Goal: Navigation & Orientation: Understand site structure

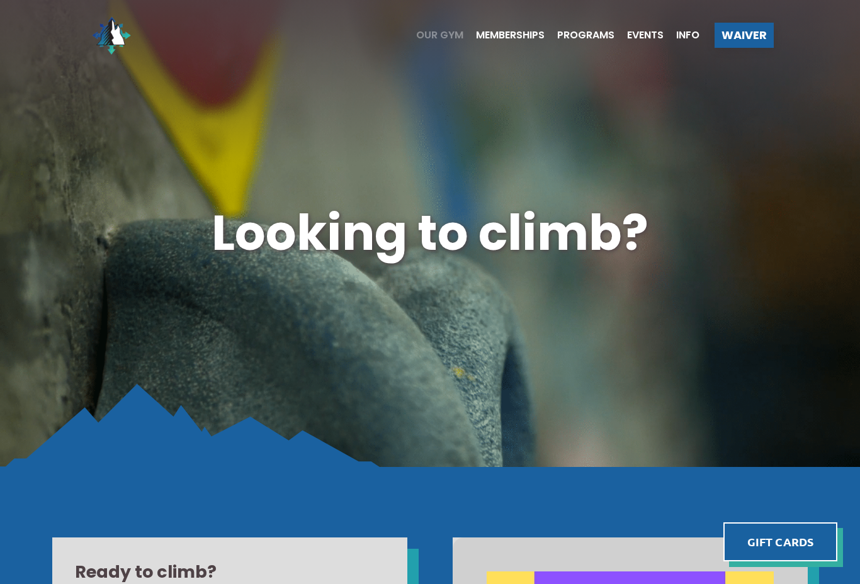
click at [441, 32] on span "Our Gym" at bounding box center [439, 35] width 47 height 10
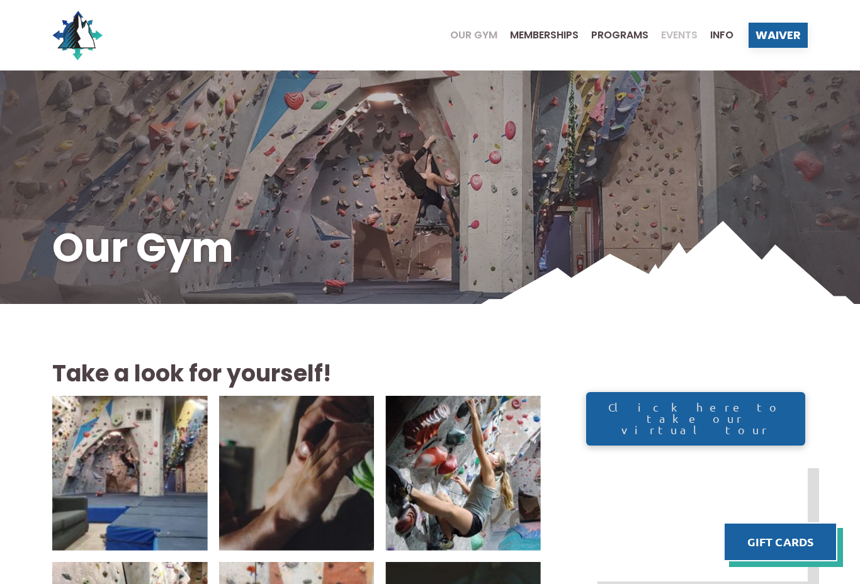
click at [688, 35] on span "Events" at bounding box center [679, 35] width 36 height 10
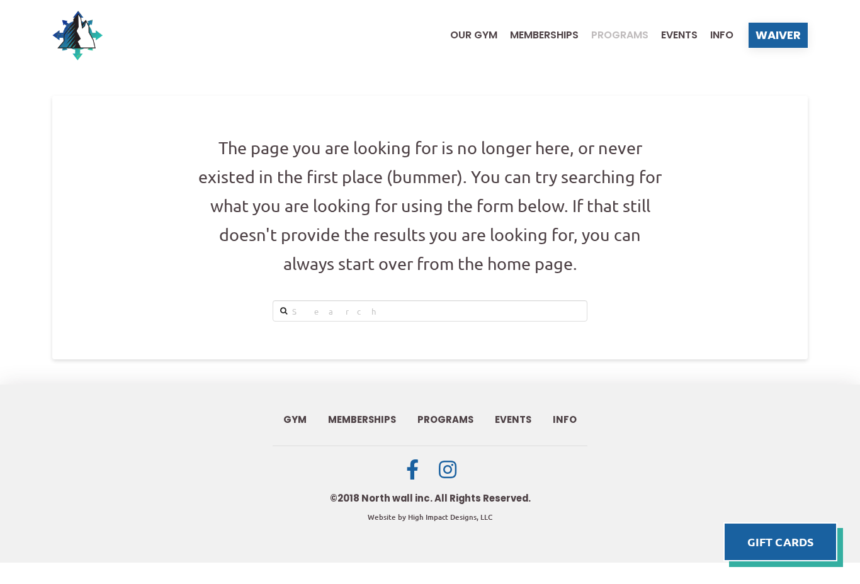
click at [638, 33] on span "Programs" at bounding box center [619, 35] width 57 height 10
